Goal: Information Seeking & Learning: Learn about a topic

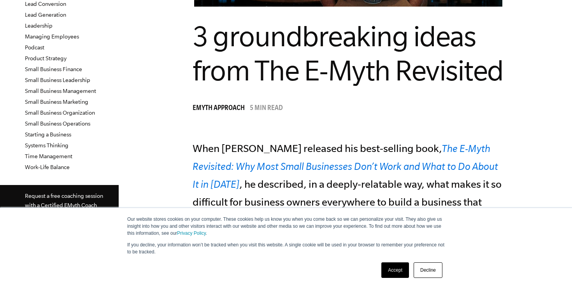
scroll to position [315, 0]
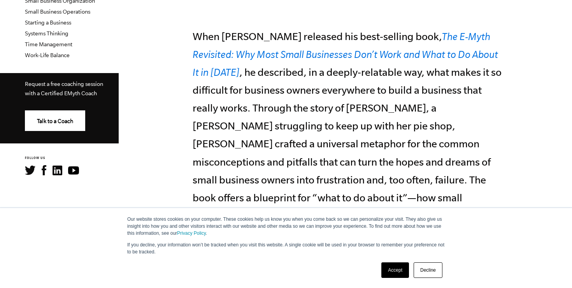
click at [389, 265] on link "Accept" at bounding box center [395, 271] width 28 height 16
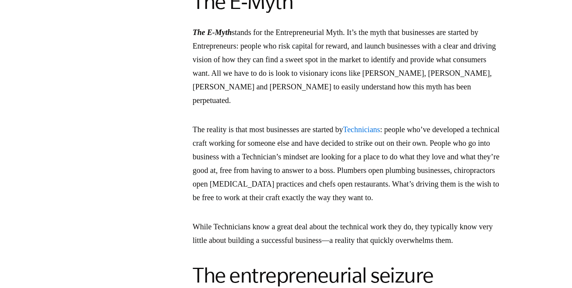
scroll to position [1162, 0]
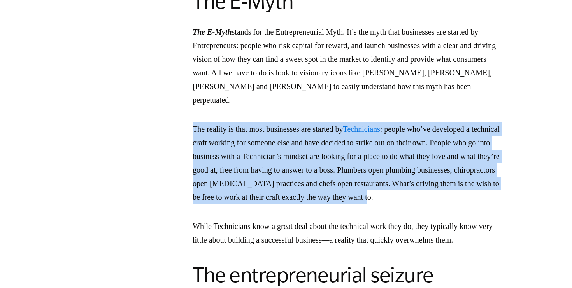
drag, startPoint x: 369, startPoint y: 210, endPoint x: 377, endPoint y: 116, distance: 94.1
drag, startPoint x: 377, startPoint y: 116, endPoint x: 378, endPoint y: 212, distance: 95.3
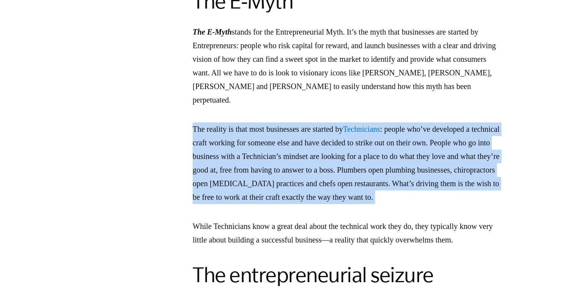
click at [378, 204] on p "The reality is that most businesses are started by Technicians : people who’ve …" at bounding box center [348, 164] width 311 height 82
drag, startPoint x: 378, startPoint y: 212, endPoint x: 388, endPoint y: 105, distance: 107.1
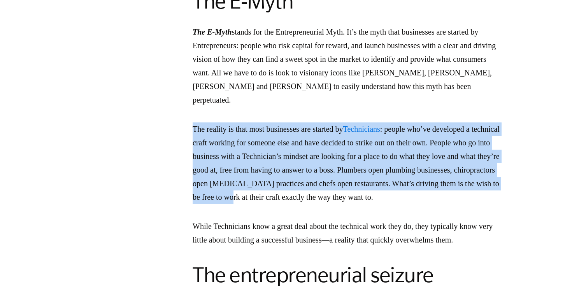
drag, startPoint x: 388, startPoint y: 105, endPoint x: 388, endPoint y: 192, distance: 87.2
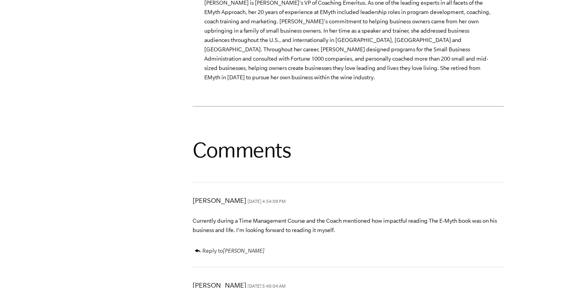
scroll to position [2691, 0]
